Goal: Information Seeking & Learning: Learn about a topic

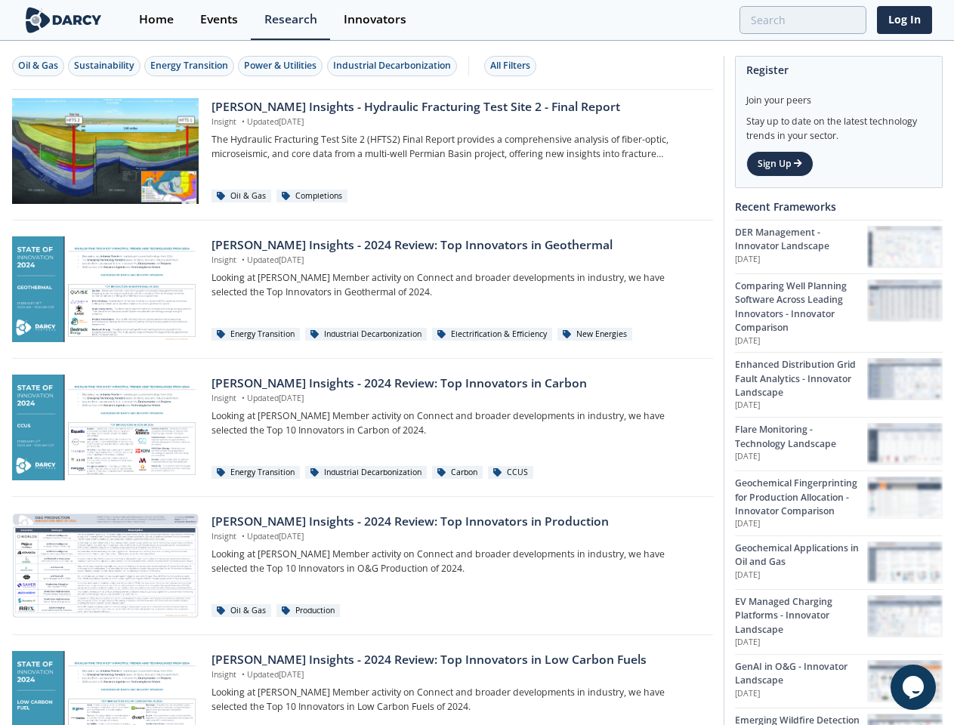
click at [39, 66] on div "Oil & Gas" at bounding box center [38, 66] width 40 height 14
click at [105, 66] on div "Sustainability" at bounding box center [104, 66] width 60 height 14
click at [190, 66] on div "Energy Transition" at bounding box center [189, 66] width 78 height 14
click at [282, 66] on div "Power & Utilities" at bounding box center [280, 66] width 72 height 14
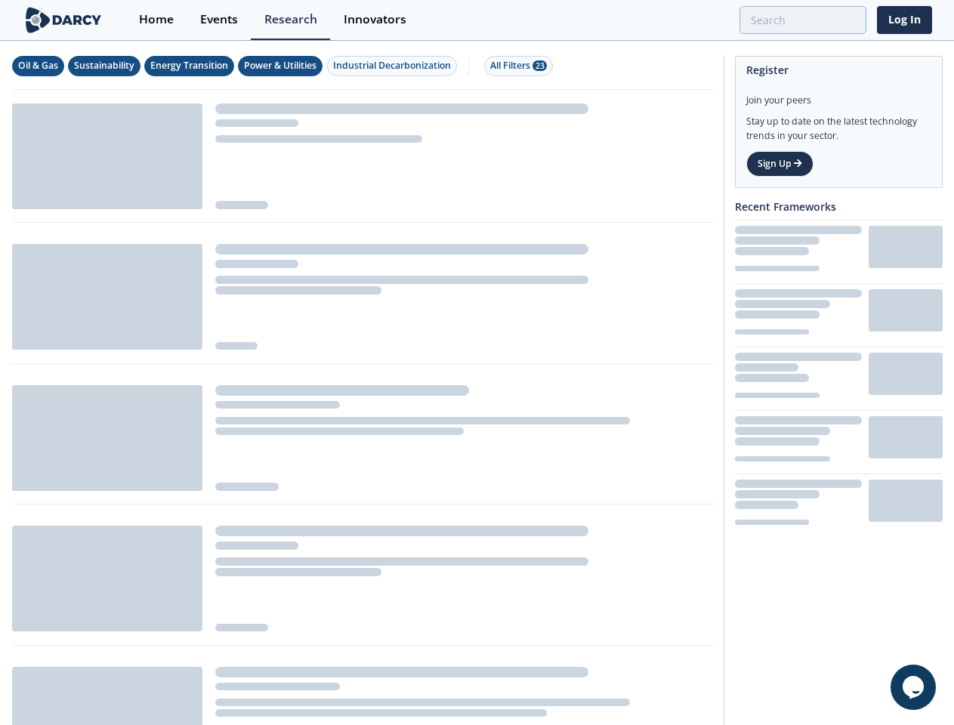
click at [394, 66] on div "Industrial Decarbonization" at bounding box center [392, 66] width 118 height 14
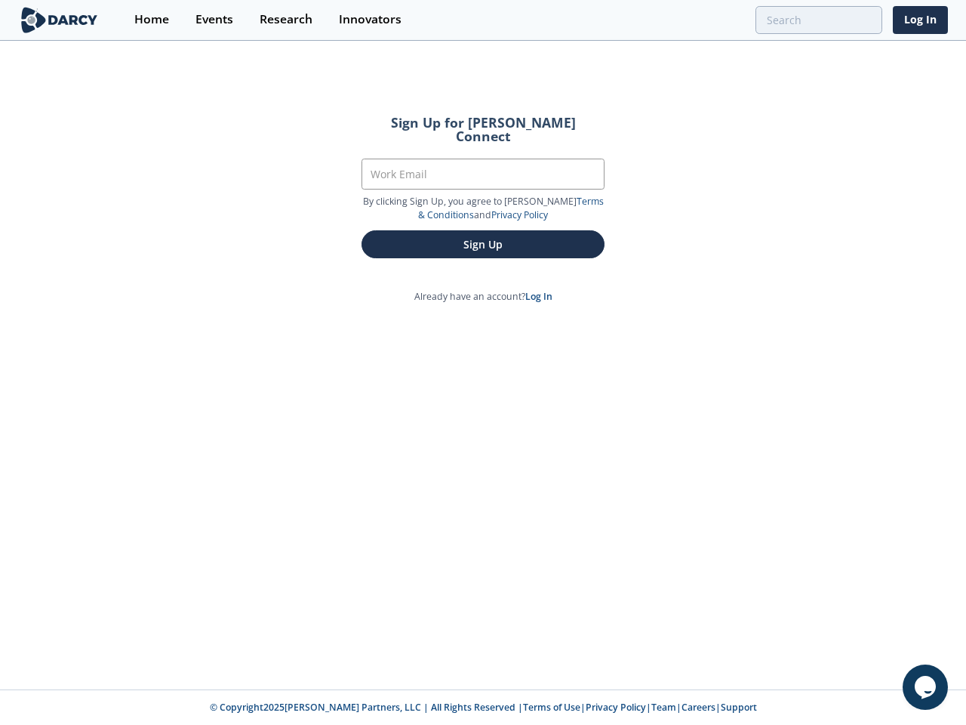
click at [483, 362] on div "Sign Up for [PERSON_NAME] Connect Work Email By clicking Sign Up, you agree to …" at bounding box center [483, 365] width 966 height 647
click at [926, 687] on icon "Chat widget" at bounding box center [925, 687] width 21 height 23
